Goal: Information Seeking & Learning: Learn about a topic

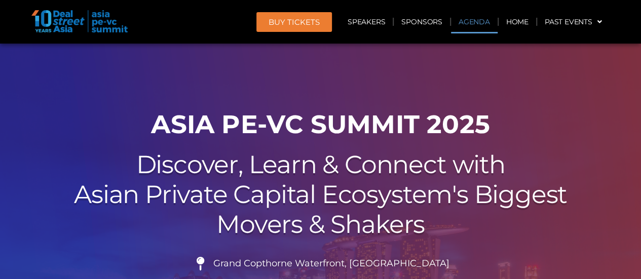
click at [469, 21] on link "Agenda" at bounding box center [474, 21] width 47 height 23
click at [475, 15] on link "Agenda" at bounding box center [474, 21] width 47 height 23
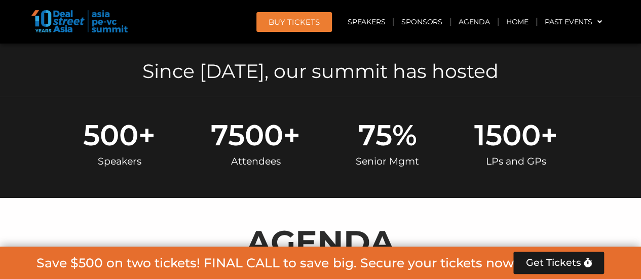
scroll to position [539, 0]
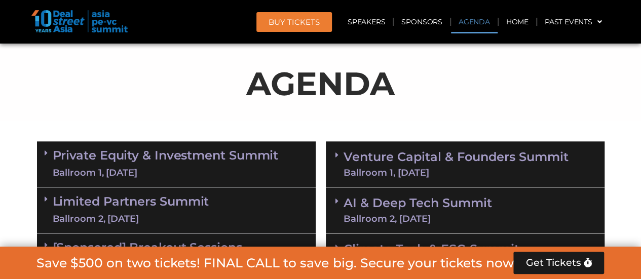
click at [174, 157] on link "Private Equity & Investment Summit Ballroom 1, 10 Sept" at bounding box center [166, 164] width 226 height 30
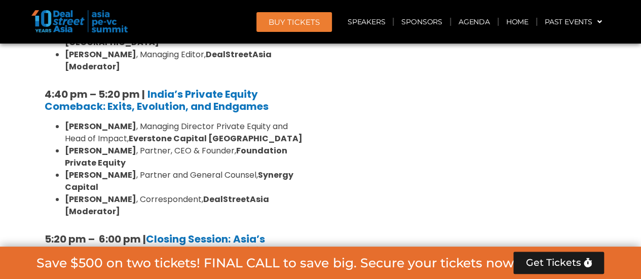
scroll to position [2008, 0]
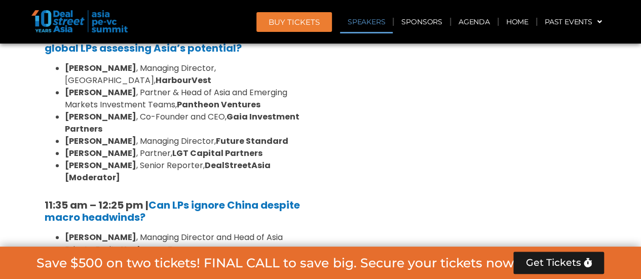
scroll to position [2414, 0]
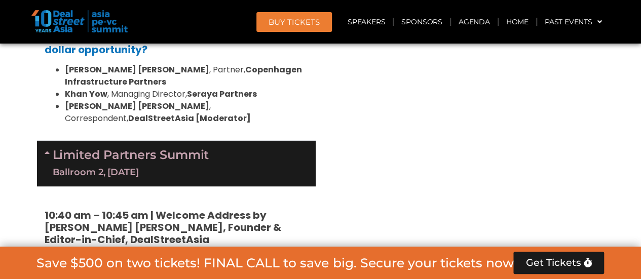
click at [77, 18] on img at bounding box center [79, 21] width 96 height 22
click at [65, 20] on img at bounding box center [79, 21] width 96 height 22
click at [460, 23] on link "Agenda" at bounding box center [474, 21] width 47 height 23
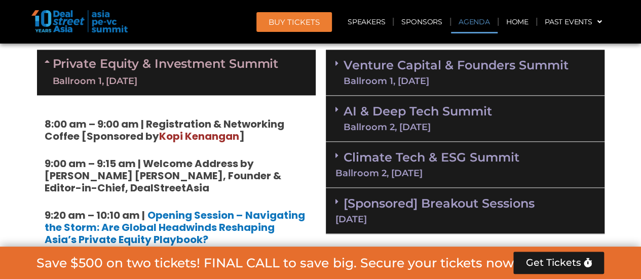
scroll to position [640, 0]
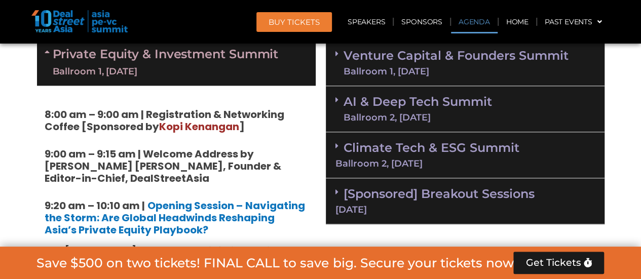
click at [222, 62] on link "Private Equity & Investment Summit Ballroom 1, 10 Sept" at bounding box center [166, 63] width 226 height 30
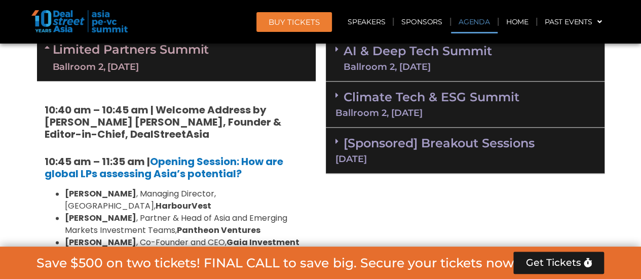
click at [228, 62] on div "Limited Partners Summit Ballroom 2, 10 Sept" at bounding box center [176, 58] width 279 height 46
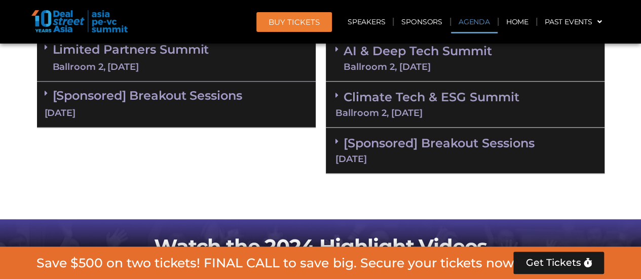
scroll to position [590, 0]
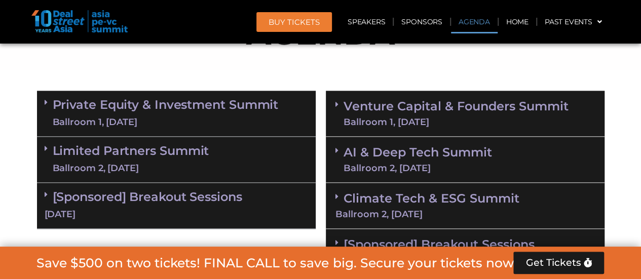
click at [226, 102] on link "Private Equity & Investment Summit Ballroom 1, 10 Sept" at bounding box center [166, 113] width 226 height 30
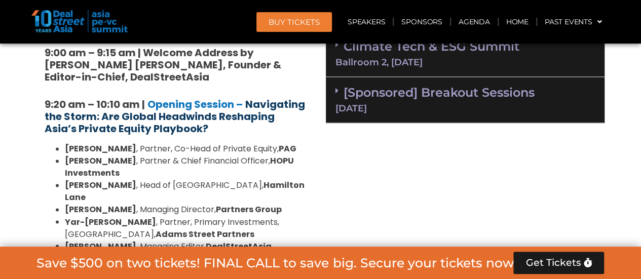
scroll to position [792, 0]
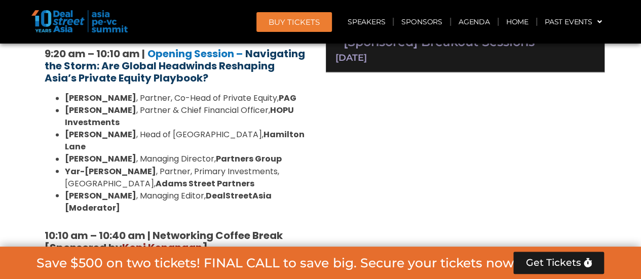
click at [234, 64] on strong "Navigating the Storm: Are Global Headwinds Reshaping Asia’s Private Equity Play…" at bounding box center [175, 66] width 260 height 39
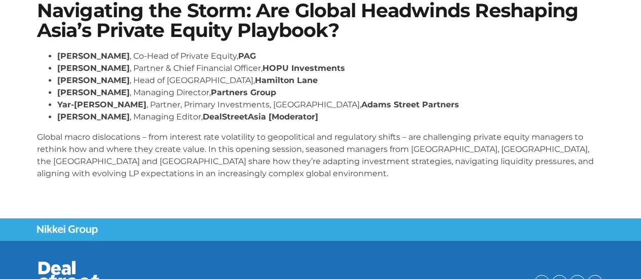
scroll to position [176, 0]
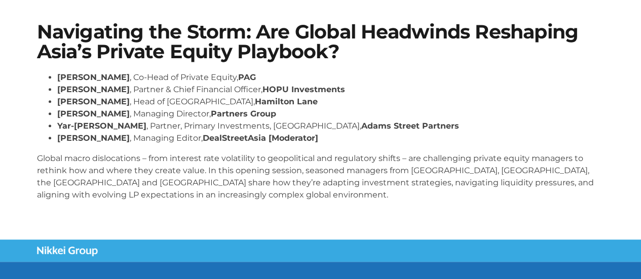
scroll to position [176, 0]
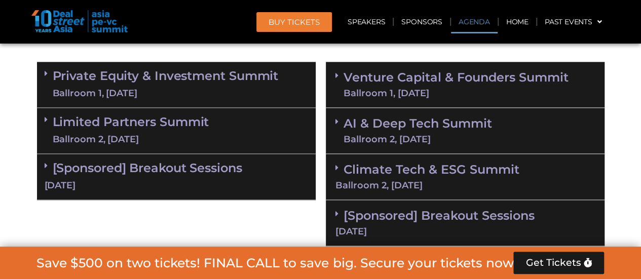
scroll to position [691, 0]
